Goal: Use online tool/utility: Utilize a website feature to perform a specific function

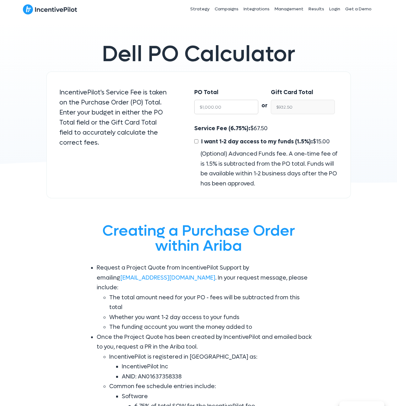
drag, startPoint x: 231, startPoint y: 109, endPoint x: 191, endPoint y: 108, distance: 39.5
click at [191, 108] on div "PO Total $1,000.00" at bounding box center [223, 102] width 70 height 43
type input "1"
type input "$0.93"
type input "10"
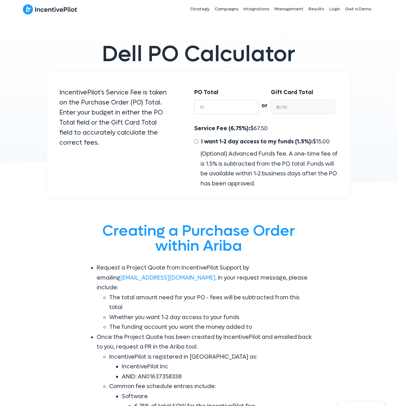
type input "$9.32"
type input "100"
type input "$93.25"
type input "1000"
type input "$932.50"
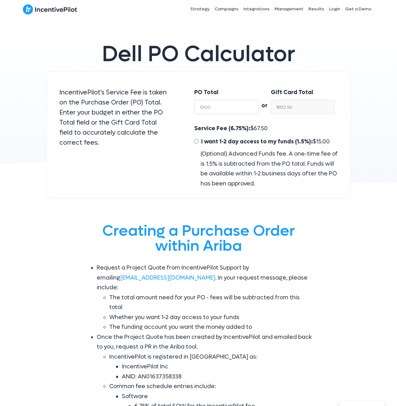
type input "10000"
type input "$9,325.00"
click at [202, 67] on span "Dell PO Calculator" at bounding box center [198, 54] width 193 height 29
click at [293, 107] on input "$9,325.00" at bounding box center [302, 107] width 64 height 14
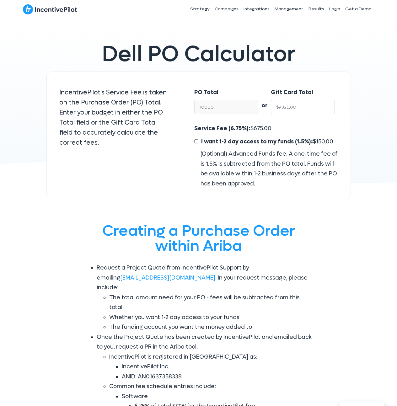
type input "$10,000.00"
